Goal: Task Accomplishment & Management: Manage account settings

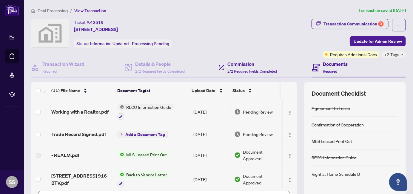
scroll to position [31, 0]
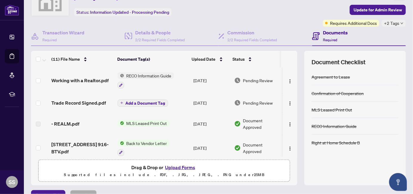
click at [152, 102] on span "Add a Document Tag" at bounding box center [146, 103] width 40 height 4
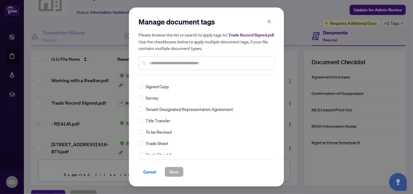
scroll to position [1301, 0]
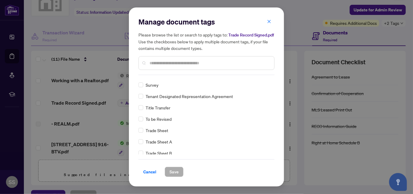
click at [173, 130] on div "Trade Sheet" at bounding box center [204, 130] width 132 height 7
click at [158, 129] on span "Trade Sheet" at bounding box center [157, 130] width 23 height 7
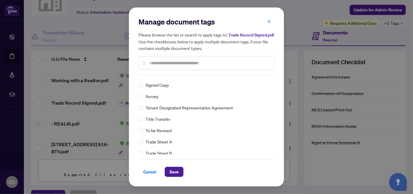
scroll to position [0, 0]
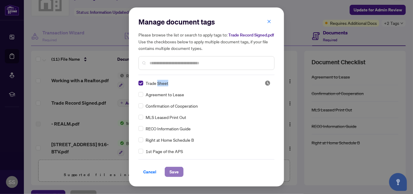
click at [173, 171] on span "Save" at bounding box center [173, 172] width 9 height 10
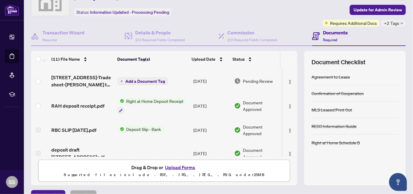
scroll to position [98, 0]
click at [152, 79] on span "Add a Document Tag" at bounding box center [146, 80] width 40 height 4
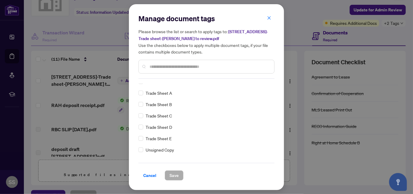
scroll to position [1353, 0]
click at [272, 103] on div "Agreement to Lease Confirmation of Cooperation MLS Leased Print Out RECO Inform…" at bounding box center [206, 120] width 136 height 75
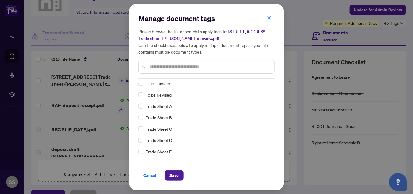
scroll to position [0, 0]
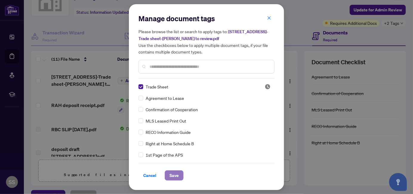
click at [171, 177] on span "Save" at bounding box center [173, 175] width 9 height 10
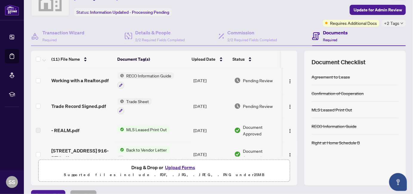
click at [400, 22] on icon "down" at bounding box center [401, 23] width 3 height 3
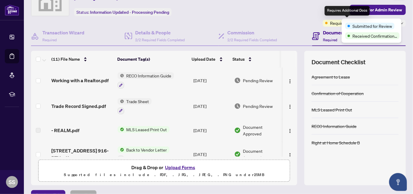
click at [335, 22] on span "Requires Additional Docs" at bounding box center [353, 23] width 47 height 7
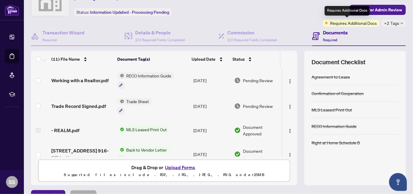
click at [335, 22] on span "Requires Additional Docs" at bounding box center [353, 23] width 47 height 7
click at [400, 22] on icon "down" at bounding box center [401, 23] width 3 height 3
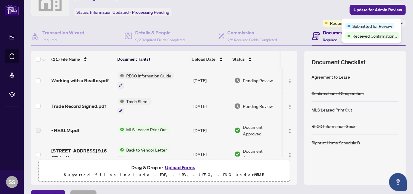
click at [267, 16] on div "Ticket #: 43619 [STREET_ADDRESS] Status: Information Updated - Processing Pendi…" at bounding box center [170, 6] width 280 height 39
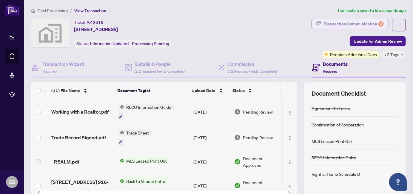
click at [367, 24] on div "Transaction Communication 3" at bounding box center [353, 24] width 60 height 10
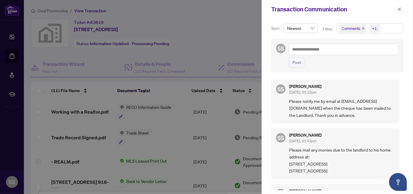
drag, startPoint x: 399, startPoint y: 83, endPoint x: 398, endPoint y: 92, distance: 9.3
click at [398, 92] on div "SS [PERSON_NAME] [DATE], 01:12pm Please notify me by email at [EMAIL_ADDRESS][D…" at bounding box center [337, 133] width 132 height 114
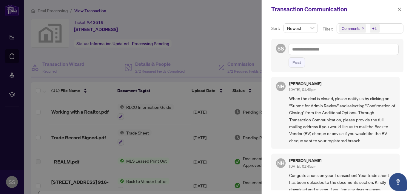
scroll to position [145, 0]
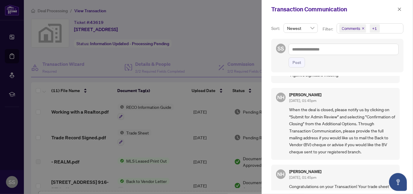
click at [233, 41] on div at bounding box center [206, 97] width 413 height 194
click at [398, 9] on icon "close" at bounding box center [399, 9] width 4 height 4
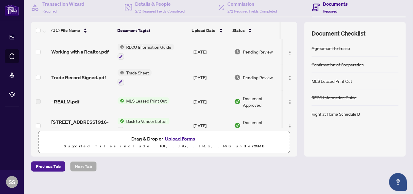
scroll to position [0, 0]
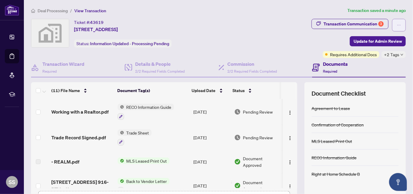
click at [392, 25] on button "button" at bounding box center [399, 25] width 14 height 13
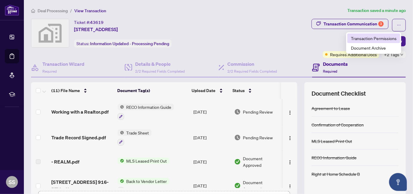
click at [385, 39] on span "Transaction Permissions" at bounding box center [374, 38] width 46 height 7
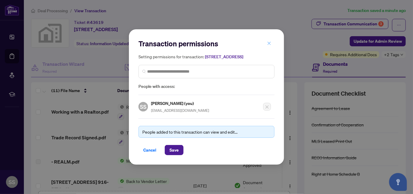
click at [268, 41] on icon "close" at bounding box center [269, 43] width 4 height 4
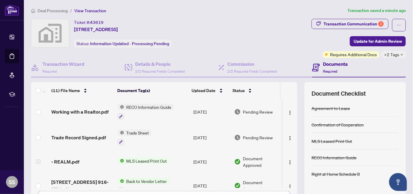
click at [333, 64] on h4 "Documents" at bounding box center [335, 63] width 25 height 7
click at [333, 68] on div "Documents Required" at bounding box center [335, 67] width 25 height 14
click at [383, 41] on span "Update for Admin Review" at bounding box center [377, 41] width 48 height 10
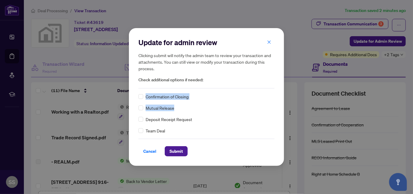
drag, startPoint x: 278, startPoint y: 89, endPoint x: 277, endPoint y: 104, distance: 15.5
click at [277, 104] on div "Update for admin review Clicking submit will notify the admin team to review yo…" at bounding box center [206, 96] width 155 height 137
click at [174, 152] on span "Submit" at bounding box center [175, 151] width 13 height 10
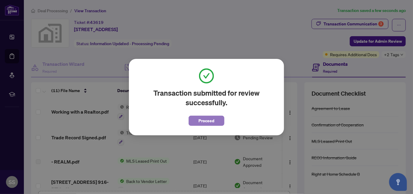
click at [200, 120] on span "Proceed" at bounding box center [207, 121] width 16 height 10
